Goal: Go to known website: Access a specific website the user already knows

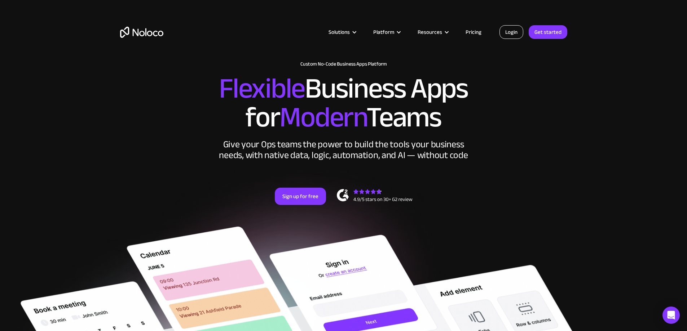
click at [513, 30] on link "Login" at bounding box center [511, 32] width 24 height 14
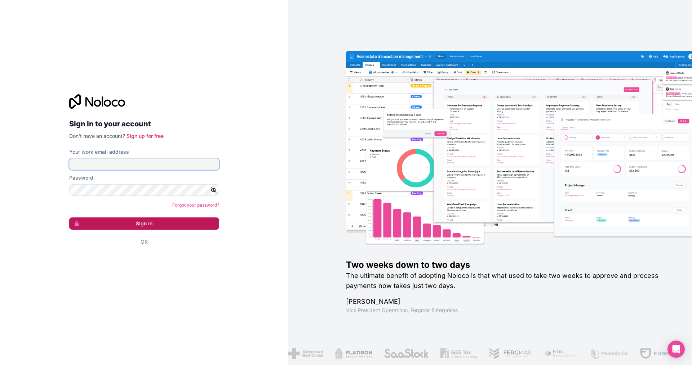
type input "selpa@selpasemicom.com"
click at [140, 223] on button "Sign in" at bounding box center [144, 224] width 150 height 12
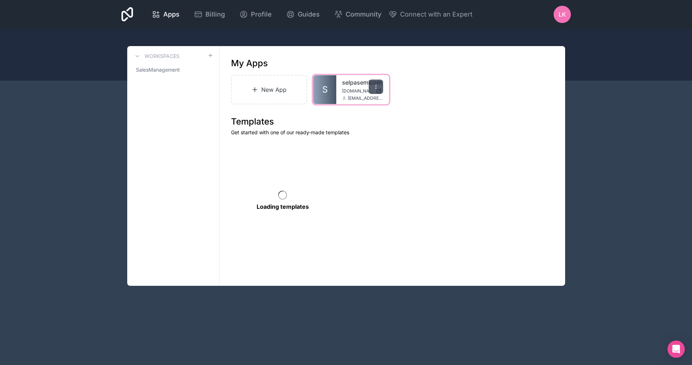
click at [374, 88] on icon at bounding box center [376, 87] width 6 height 6
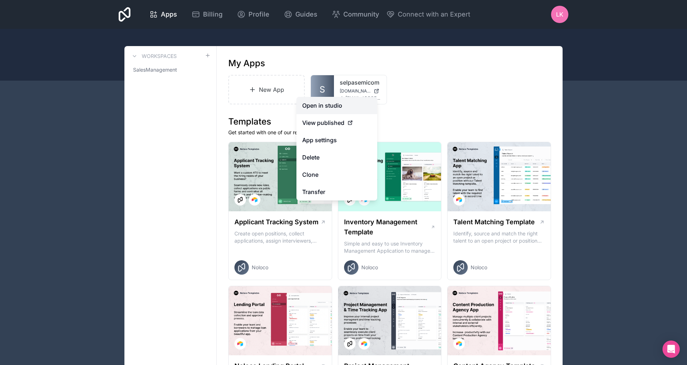
click at [347, 107] on link "Open in studio" at bounding box center [336, 105] width 81 height 17
